Goal: Find specific page/section: Find specific page/section

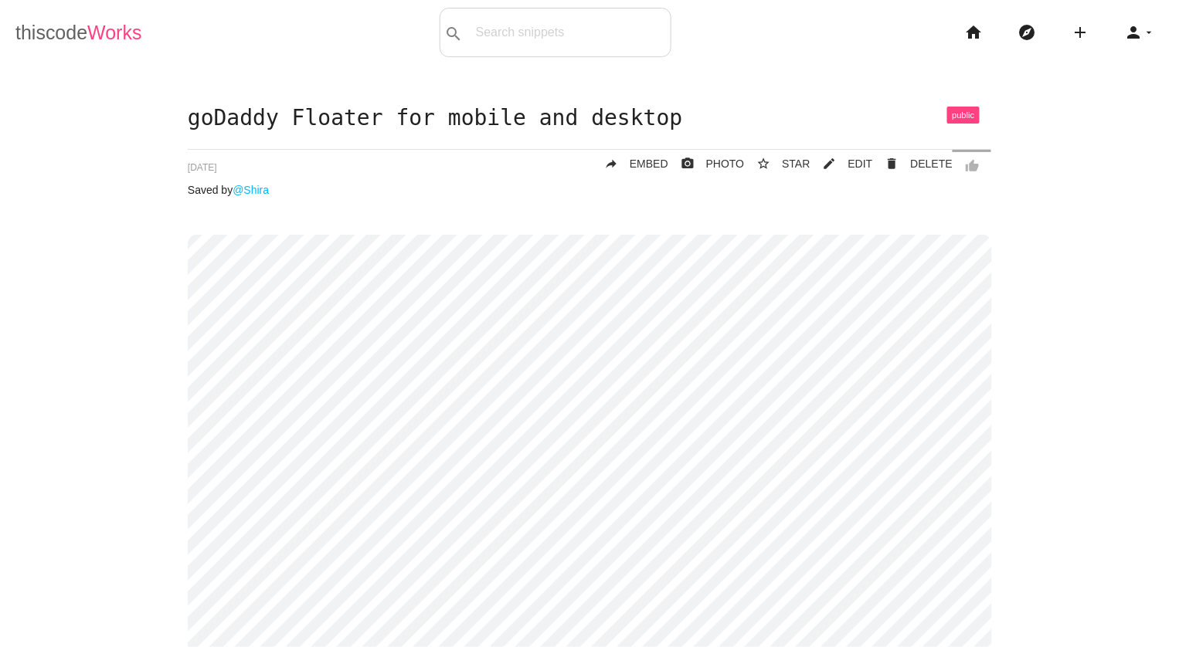
click at [39, 26] on link "thiscode Works" at bounding box center [78, 32] width 127 height 49
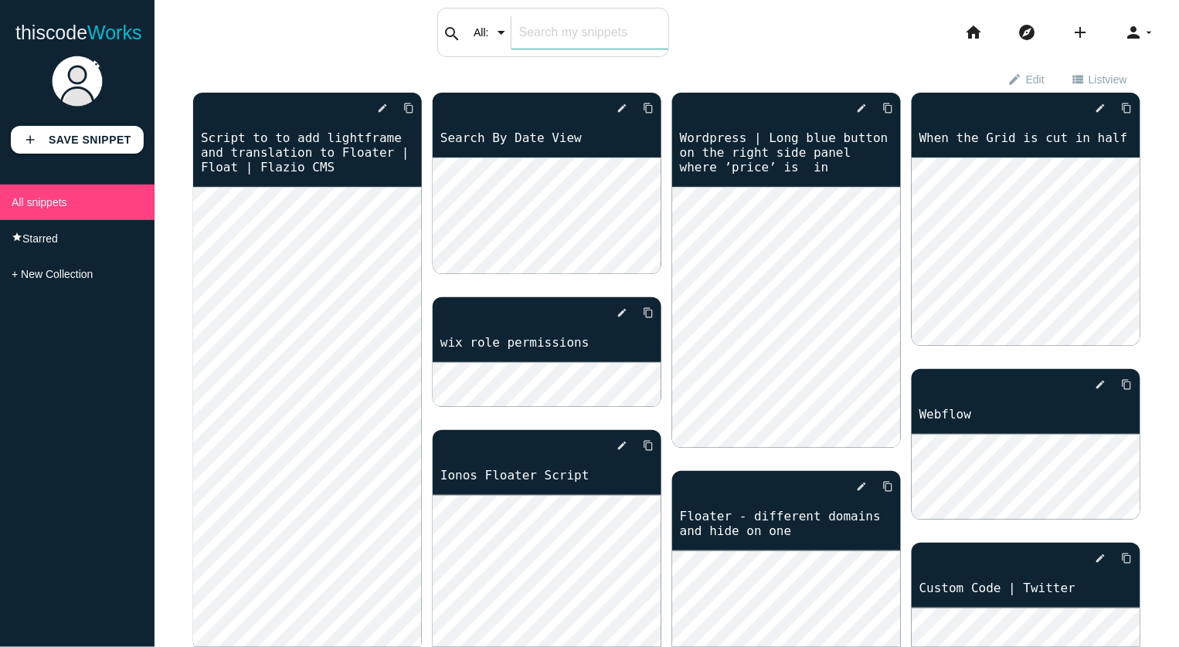
click at [546, 42] on input "text" at bounding box center [589, 32] width 157 height 32
type input "f"
paste input "<!-- FareHarbor buttons stylesheet -- do not remove --> <link rel="stylesheet" …"
type input "<!-- FareHarbor buttons stylesheet -- do not remove --> <link rel="stylesheet" …"
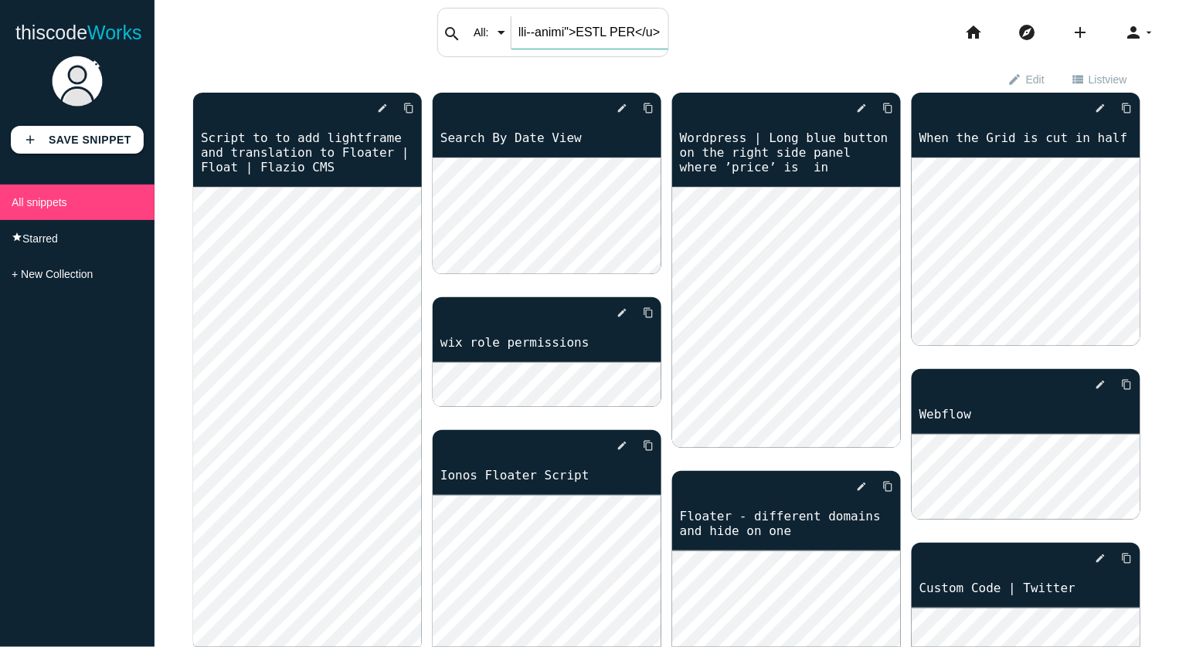
click at [576, 28] on input "text" at bounding box center [589, 32] width 157 height 32
type input "float"
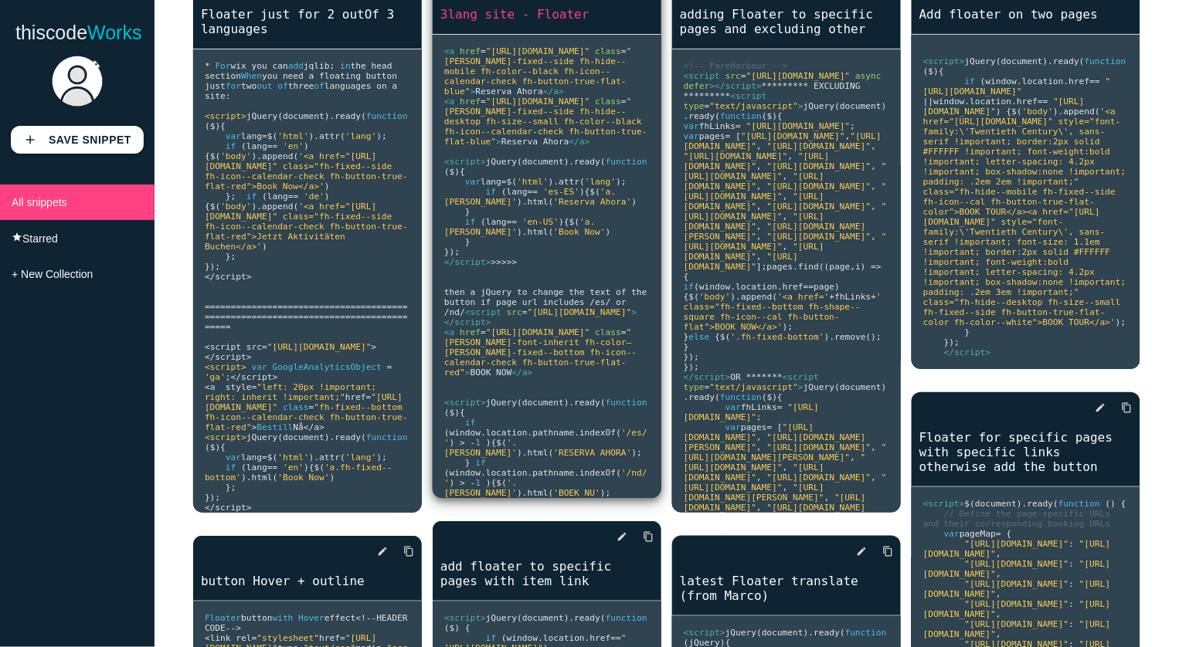
scroll to position [108, 0]
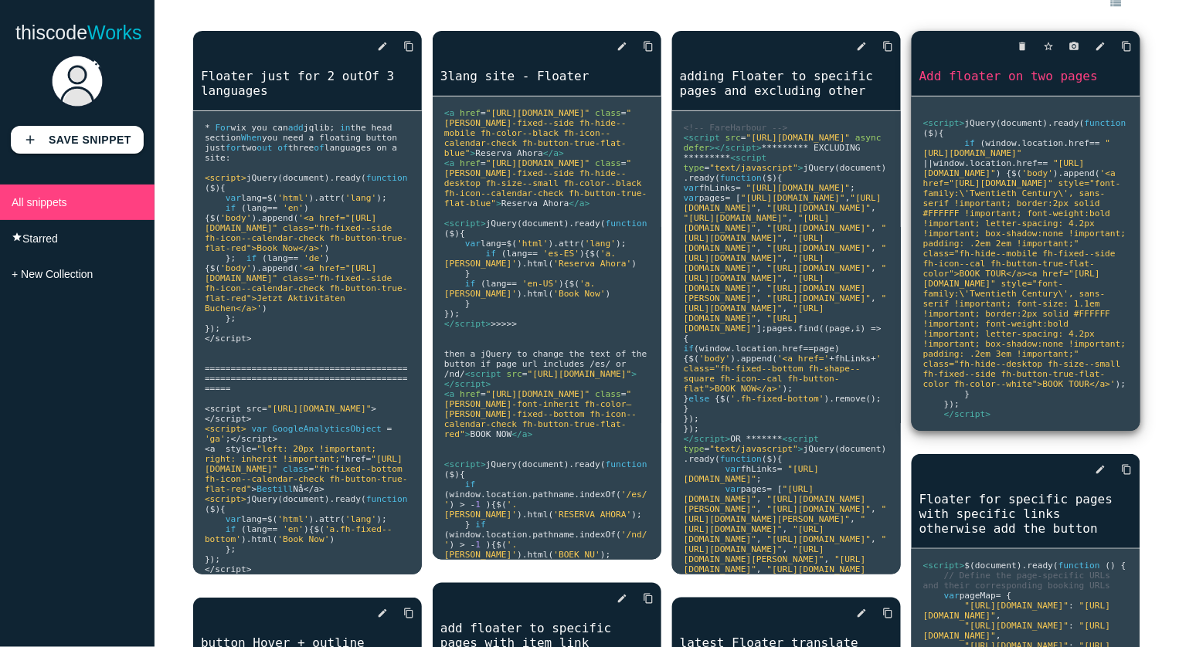
click at [990, 73] on link "Add floater on two pages" at bounding box center [1026, 76] width 229 height 18
